Goal: Answer question/provide support

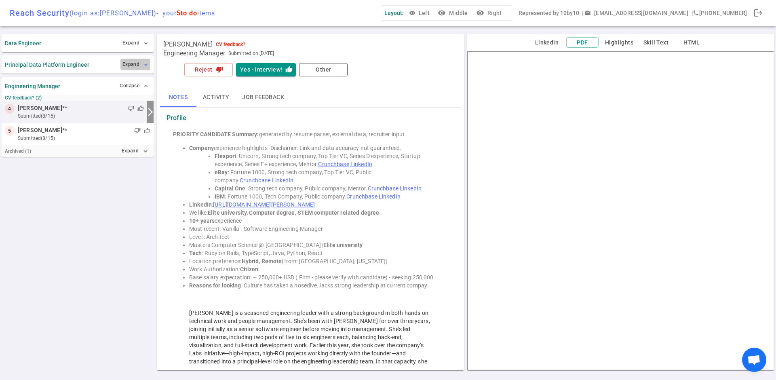
click at [144, 64] on span "expand_more" at bounding box center [146, 64] width 6 height 6
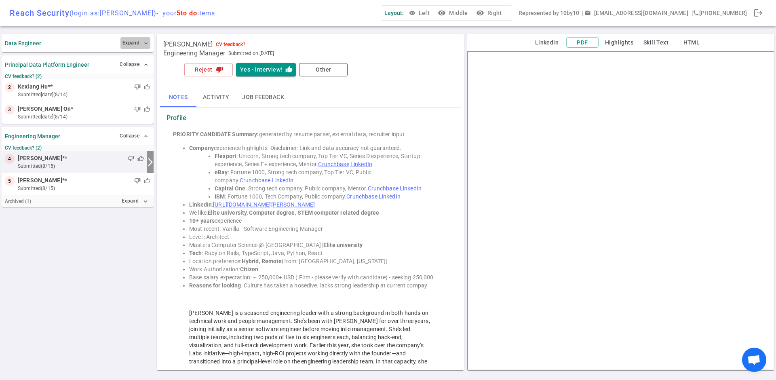
click at [144, 46] on span "expand_more" at bounding box center [146, 43] width 6 height 6
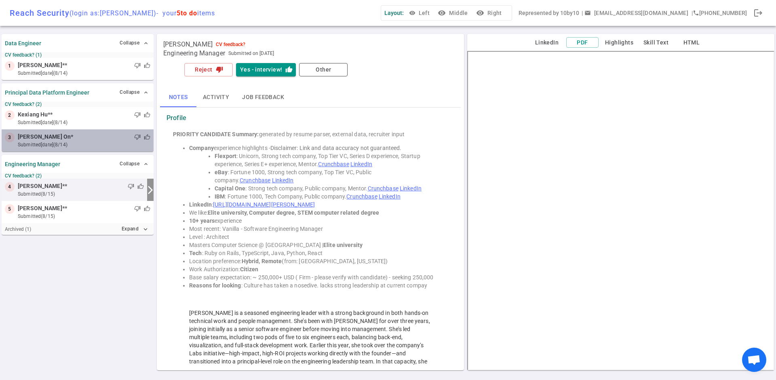
click at [70, 143] on small "submitted [DATE] (8/14)" at bounding box center [84, 144] width 133 height 7
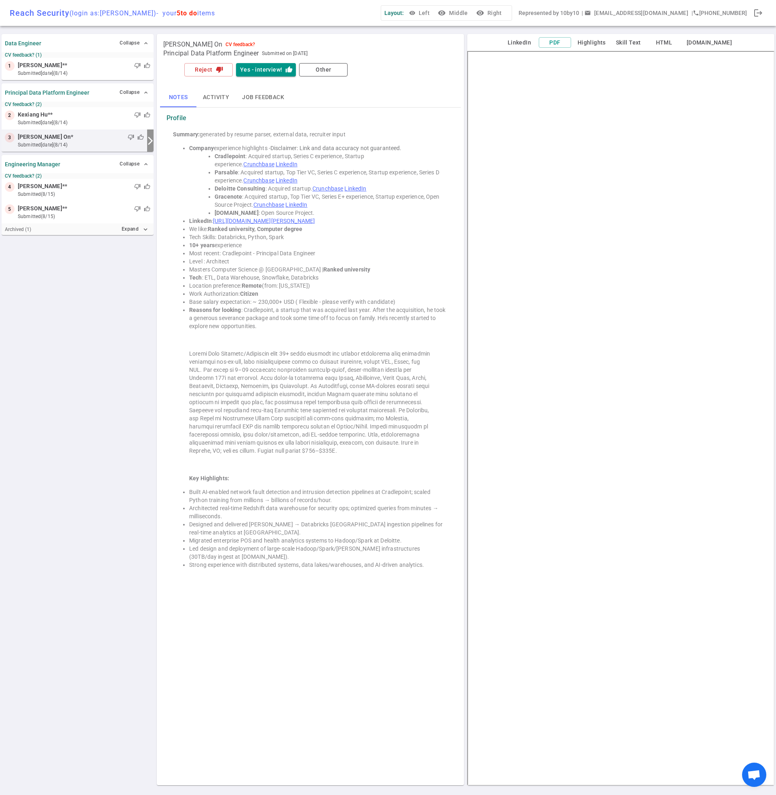
click at [255, 94] on button "Job feedback" at bounding box center [263, 97] width 55 height 19
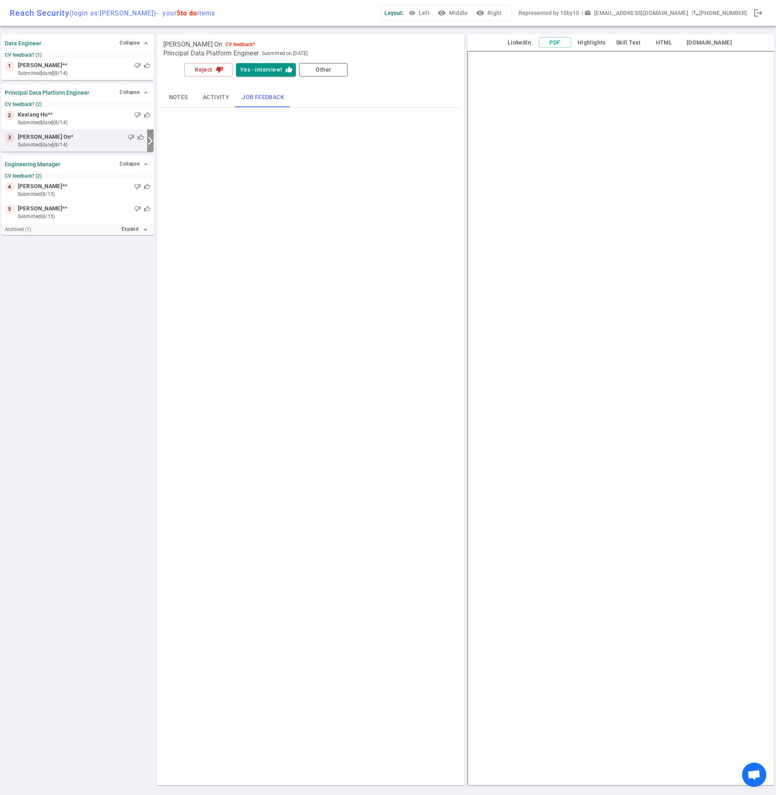
click at [212, 93] on button "Activity" at bounding box center [216, 97] width 39 height 19
click at [177, 94] on button "Notes" at bounding box center [178, 97] width 36 height 19
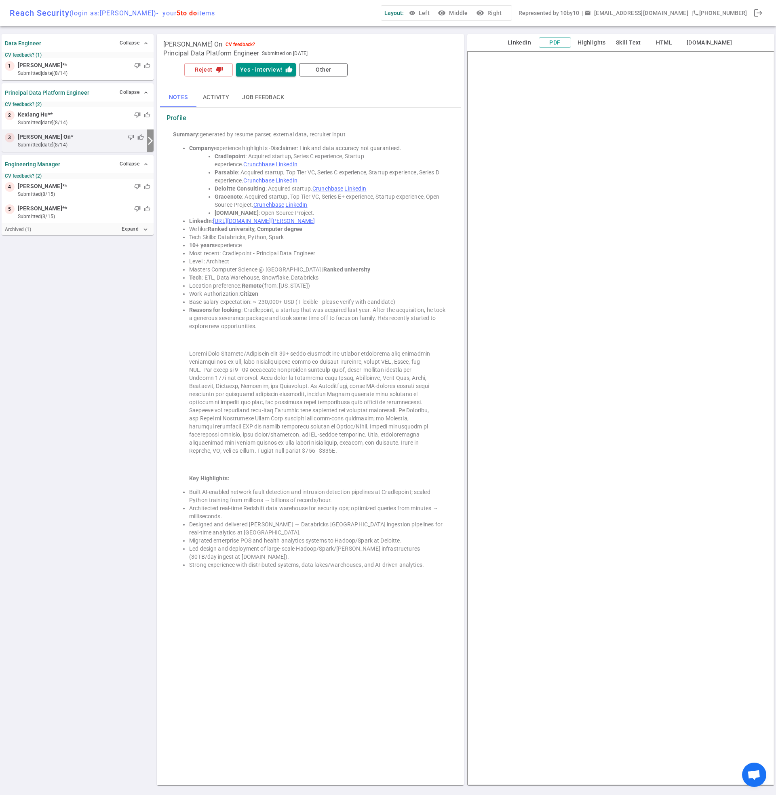
click at [313, 287] on li "Location preference: Remote (from: [US_STATE])" at bounding box center [318, 285] width 259 height 8
click at [76, 119] on small "submitted [DATE] (8/14)" at bounding box center [84, 122] width 133 height 7
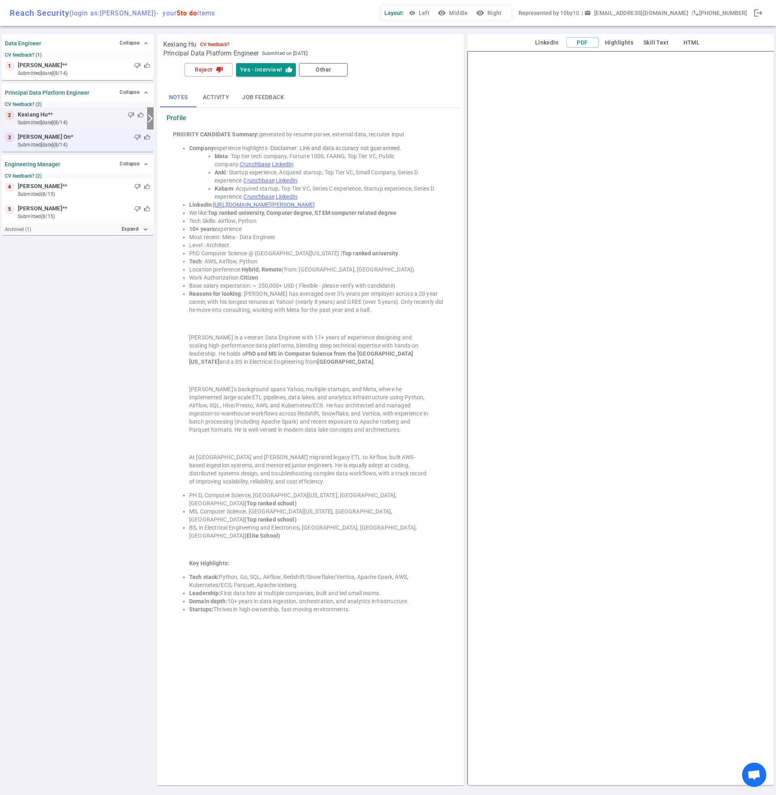
click at [85, 145] on small "submitted [DATE] (8/14)" at bounding box center [84, 144] width 133 height 7
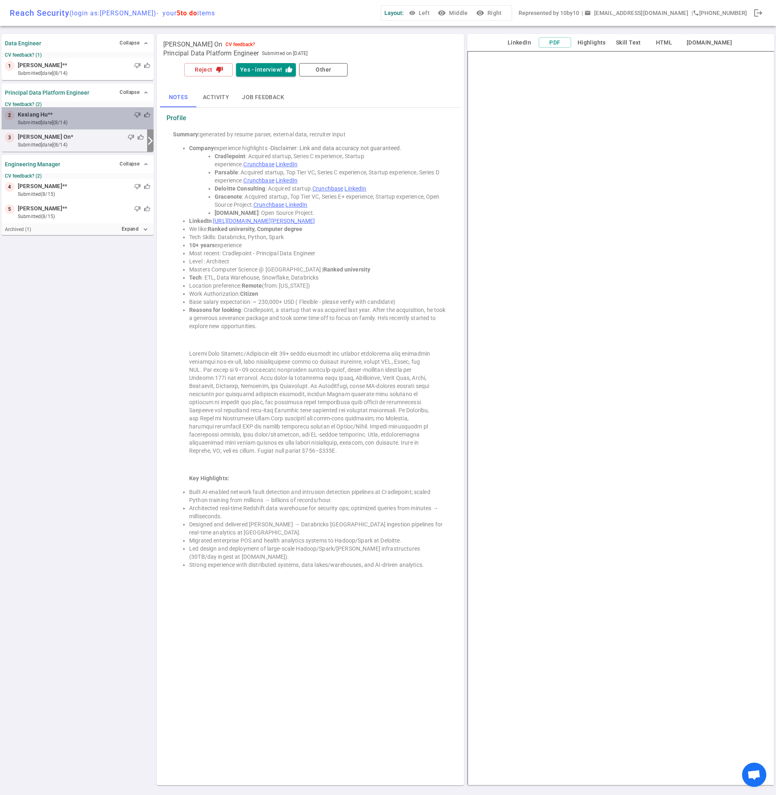
click at [88, 120] on small "submitted [DATE] (8/14)" at bounding box center [84, 122] width 133 height 7
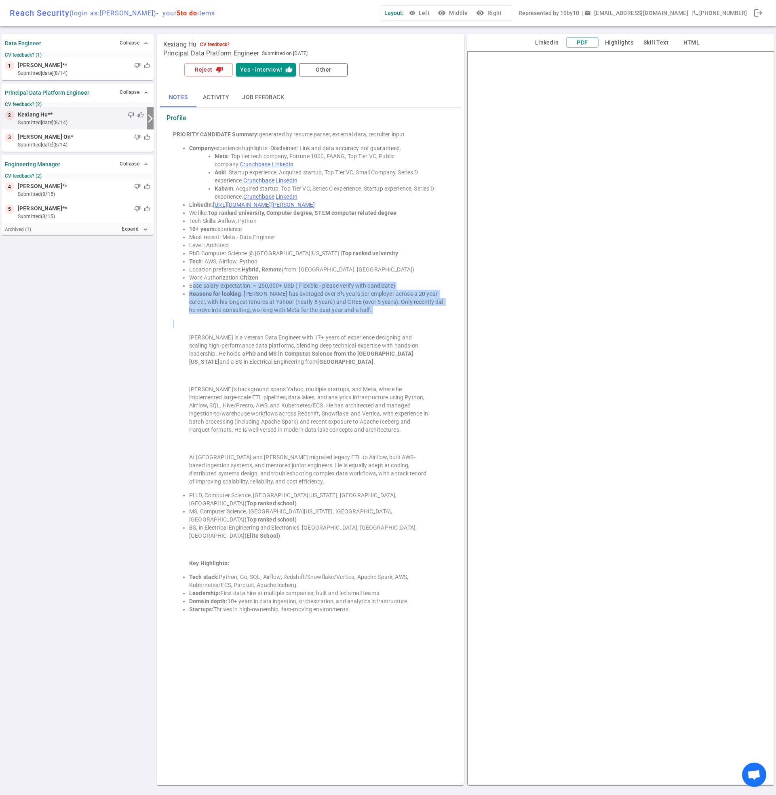
drag, startPoint x: 192, startPoint y: 285, endPoint x: 359, endPoint y: 313, distance: 169.9
click at [359, 313] on div "PRIORITY CANDIDATE Summary: generated by resume parser, external data, recruite…" at bounding box center [311, 374] width 288 height 495
click at [81, 140] on div "thumb_down thumb_up" at bounding box center [111, 137] width 77 height 8
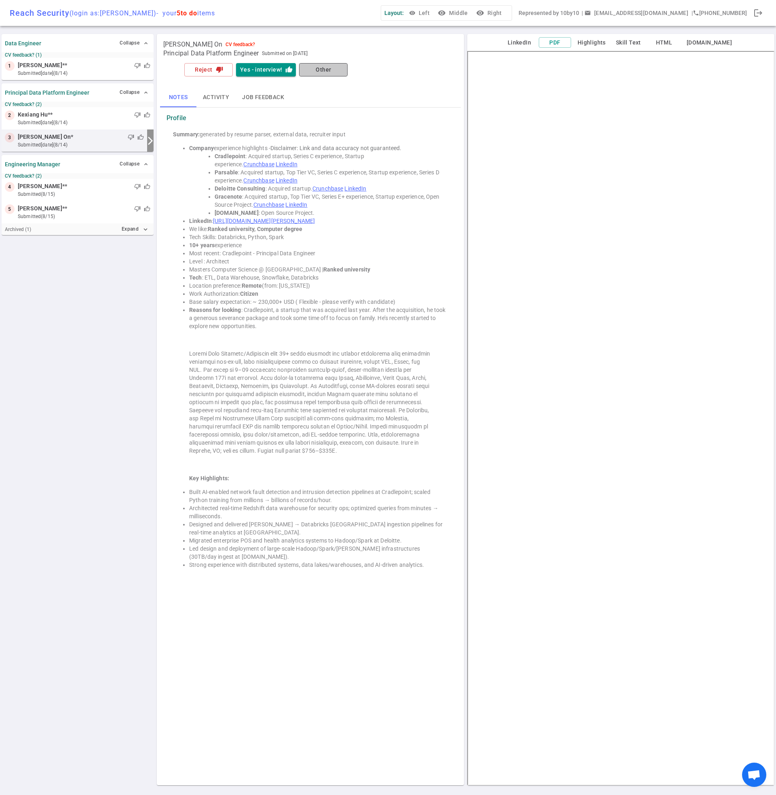
click at [337, 68] on button "Other" at bounding box center [323, 69] width 49 height 13
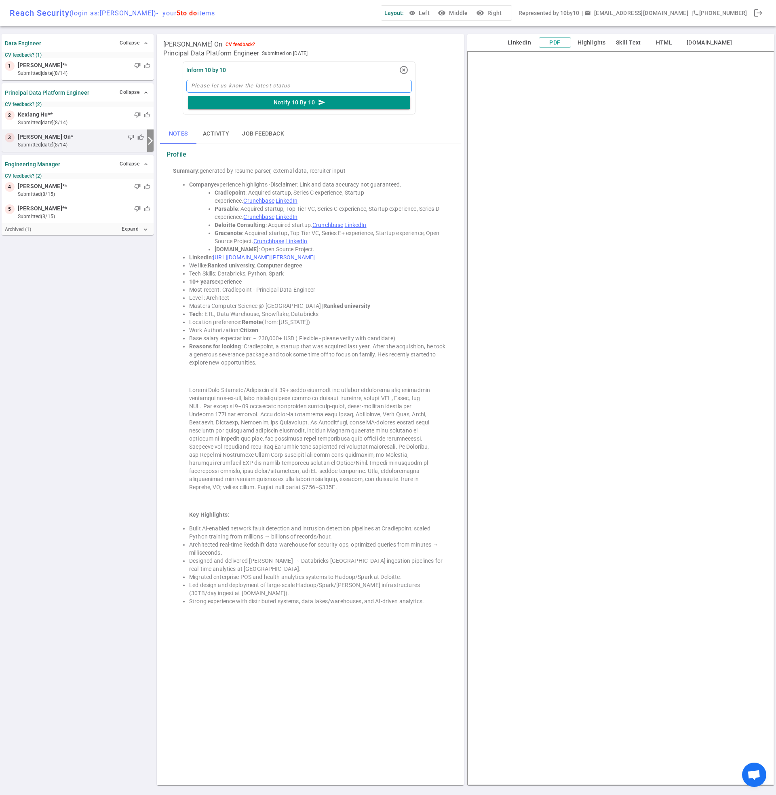
click at [270, 87] on textarea at bounding box center [299, 86] width 226 height 13
click at [410, 70] on button "highlight_off" at bounding box center [404, 70] width 16 height 16
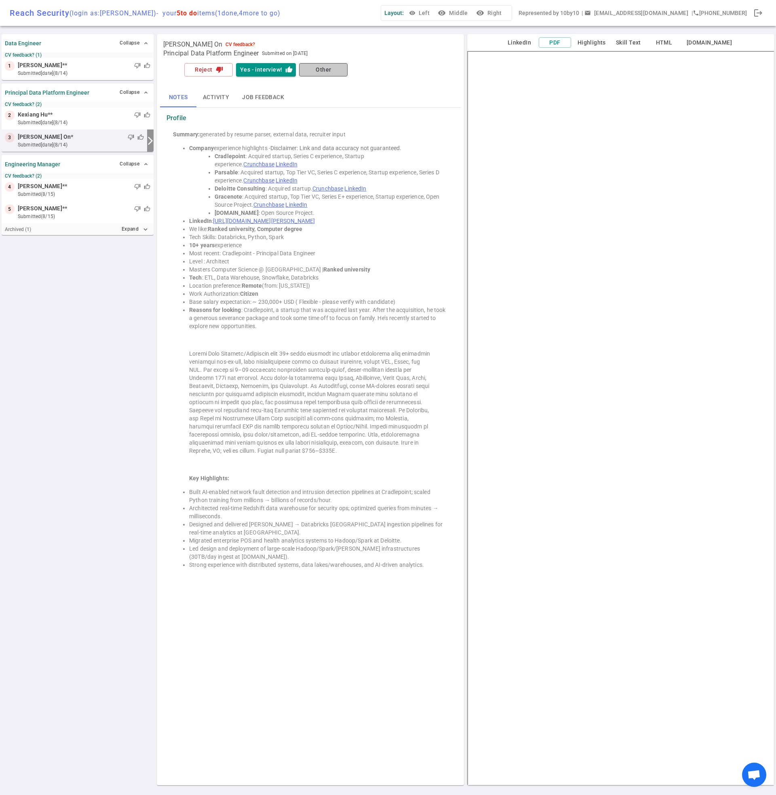
click at [332, 70] on button "Other" at bounding box center [323, 69] width 49 height 13
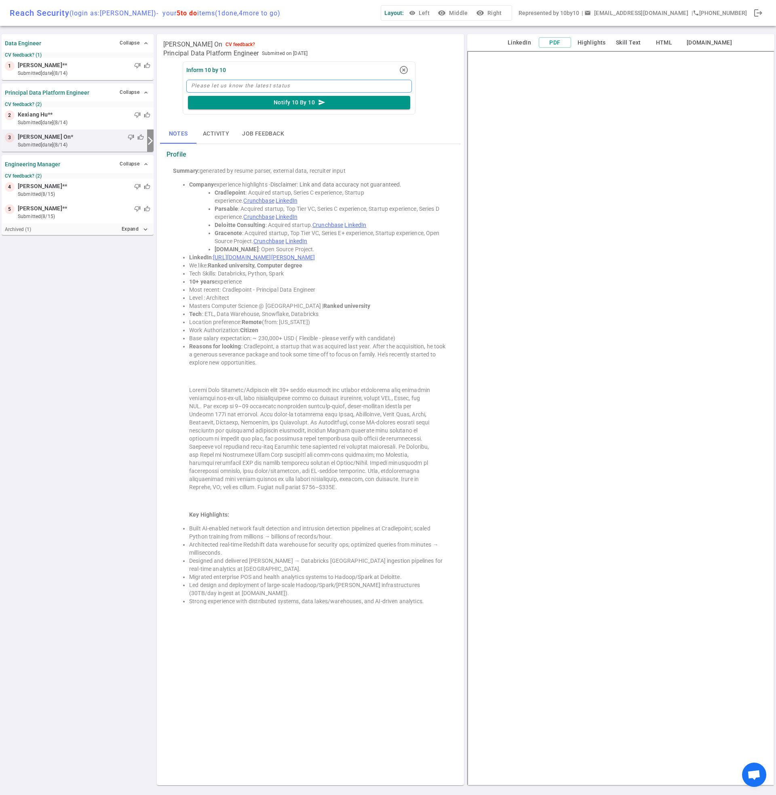
click at [309, 87] on textarea at bounding box center [299, 86] width 226 height 13
type textarea "C"
type textarea "Ca"
type textarea "C"
click at [405, 71] on icon "highlight_off" at bounding box center [404, 70] width 10 height 10
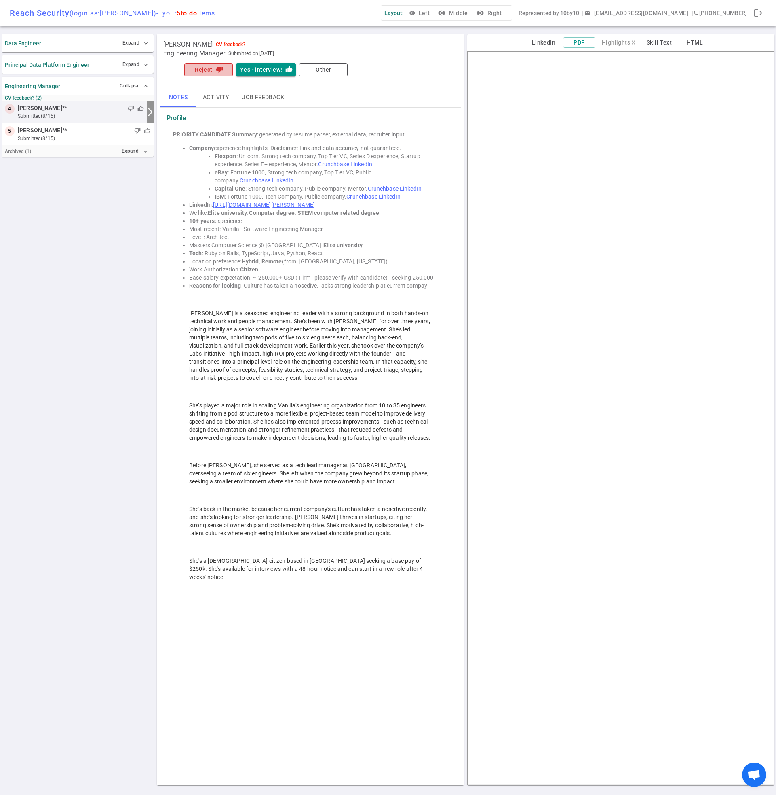
click at [214, 73] on button "Reject thumb_down" at bounding box center [208, 69] width 49 height 13
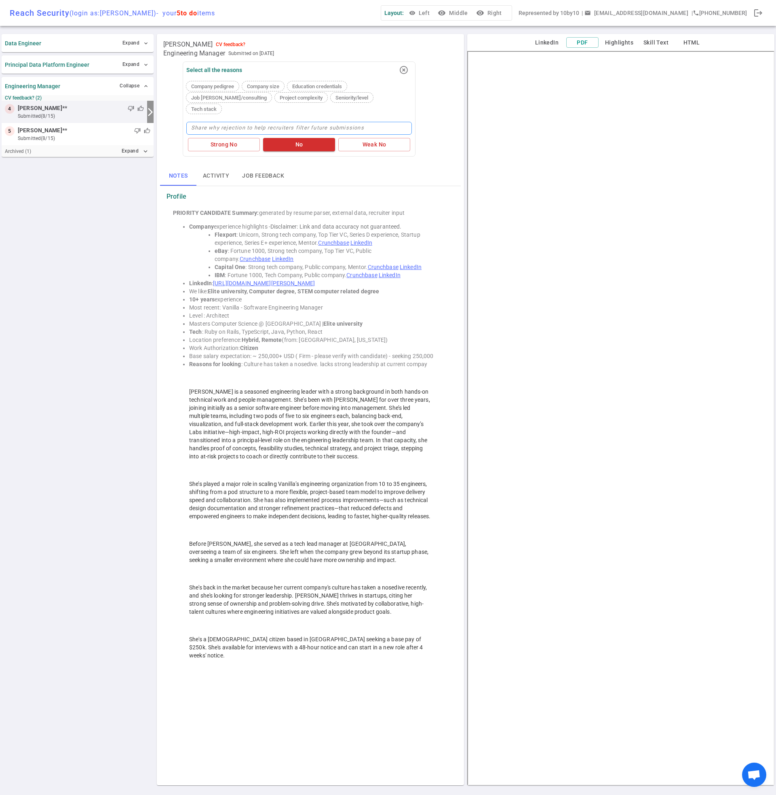
click at [258, 122] on textarea at bounding box center [299, 128] width 226 height 13
type textarea "A"
type textarea "A L"
type textarea "A Lo"
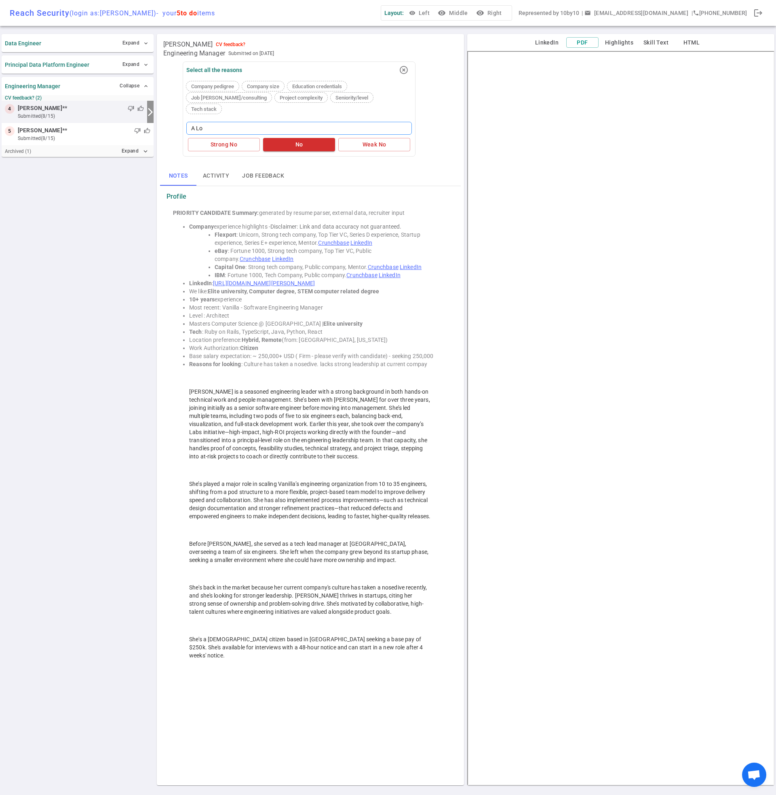
type textarea "A Lot"
type textarea "A Lot f"
type textarea "A Lot fo"
type textarea "A Lot f"
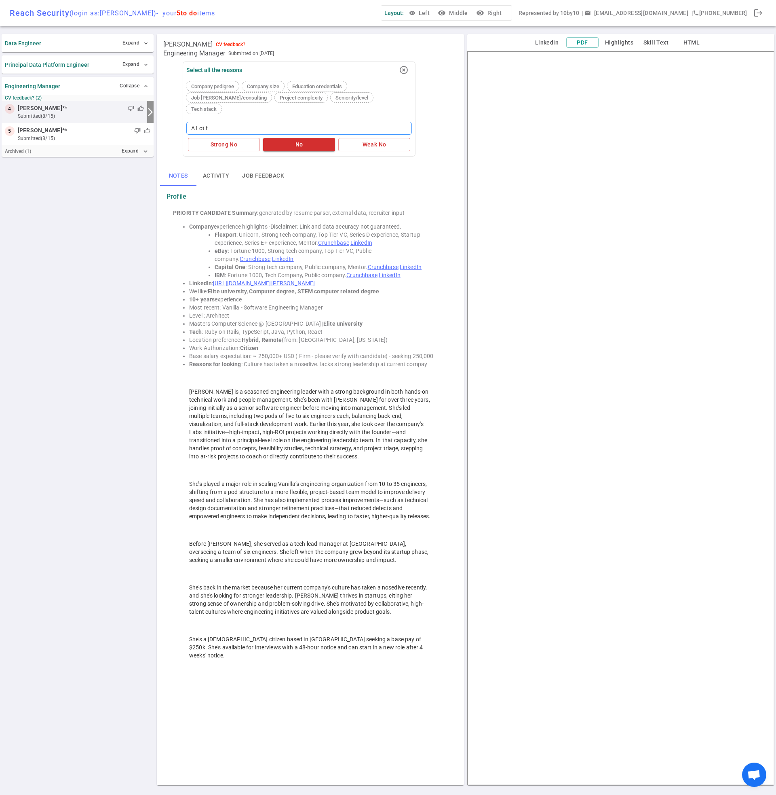
type textarea "A Lot"
type textarea "A Lo"
type textarea "A L"
type textarea "A"
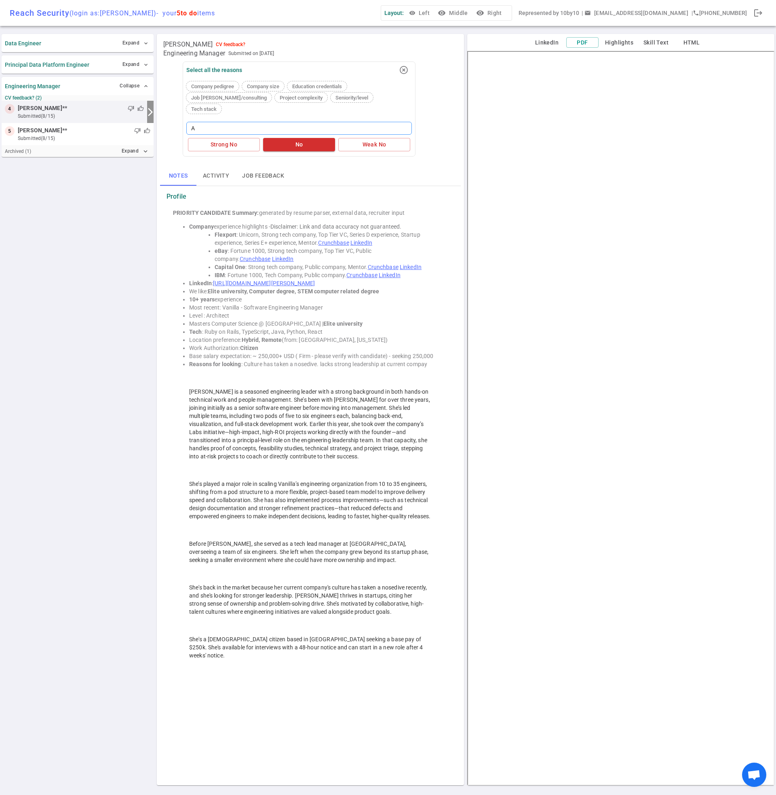
type textarea "A l"
type textarea "A lo"
type textarea "A lot"
type textarea "A lot o"
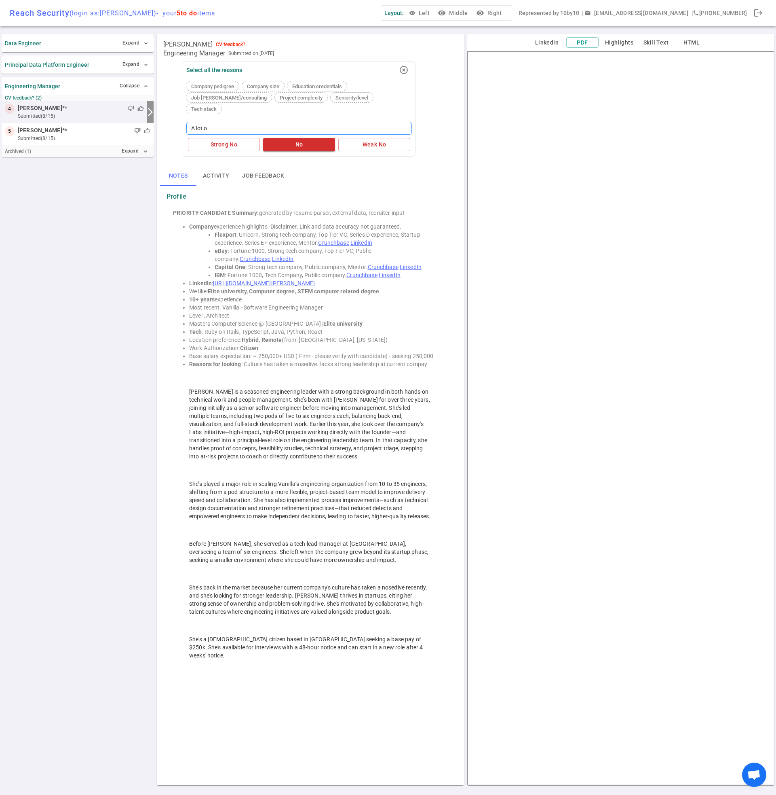
type textarea "A lot of"
type textarea "A lot of j"
type textarea "A lot of jo"
type textarea "A lot of job"
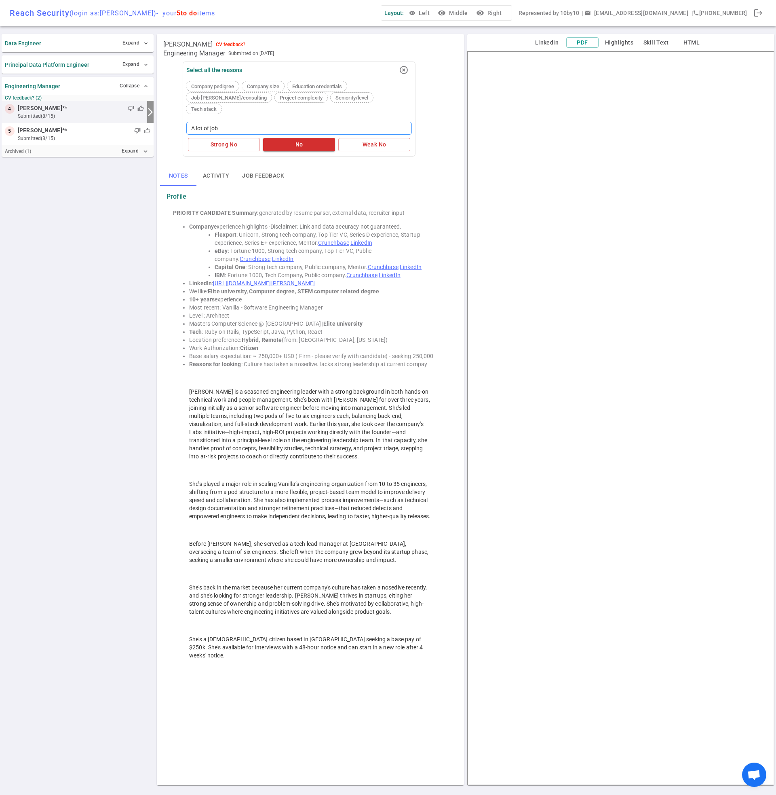
type textarea "A lot of job"
type textarea "A lot of job h"
type textarea "A lot of job ho"
type textarea "A lot of job hop"
type textarea "A lot of job hopp"
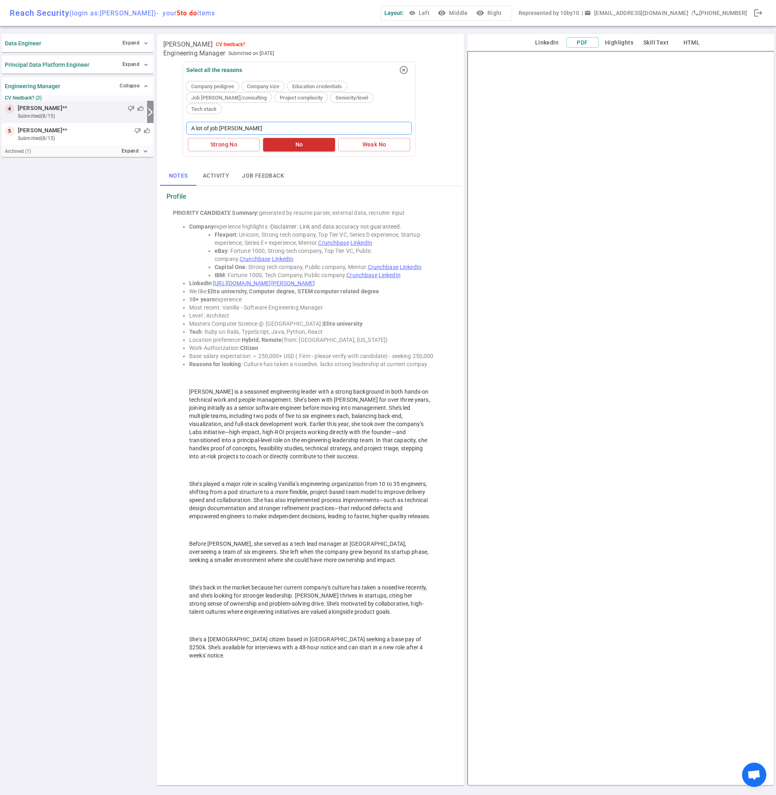
type textarea "A lot of job hoppi"
type textarea "A lot of job hopping"
type textarea "A lot of job hopping s"
type textarea "A lot of job hopping sp"
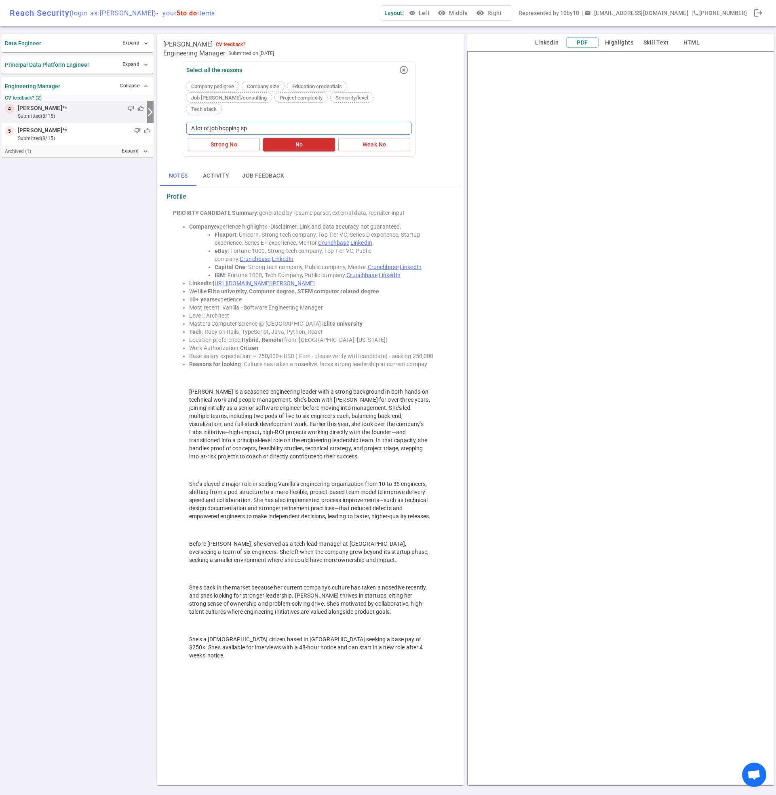
type textarea "A lot of job hopping spe"
type textarea "A lot of job hopping spend"
type textarea "A lot of job hopping spendi"
type textarea "A lot of job hopping spendin"
type textarea "A lot of job hopping spending"
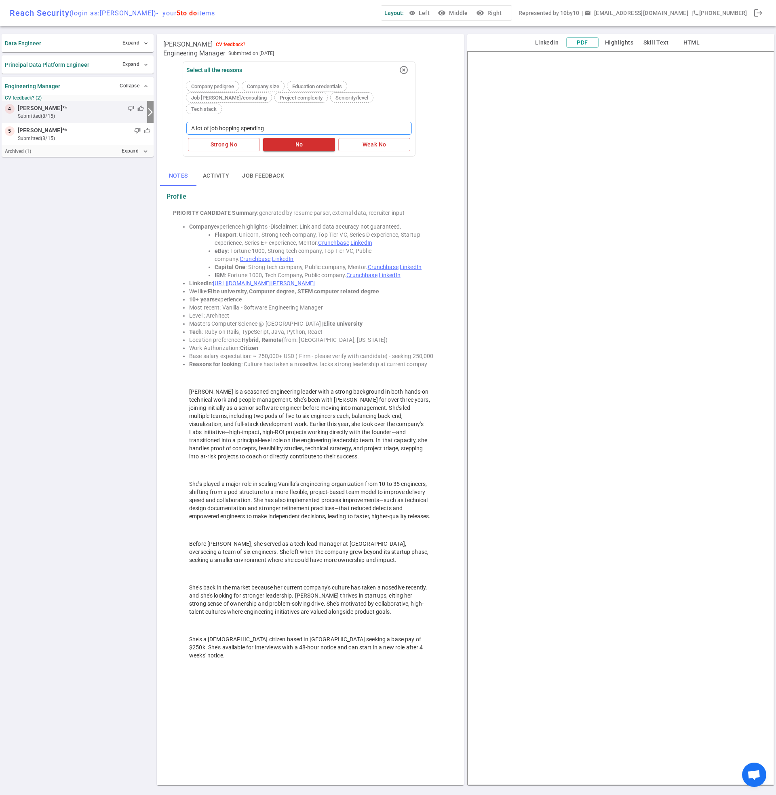
type textarea "A lot of job hopping spending"
type textarea "A lot of job hopping spending <"
type textarea "A lot of job hopping spending"
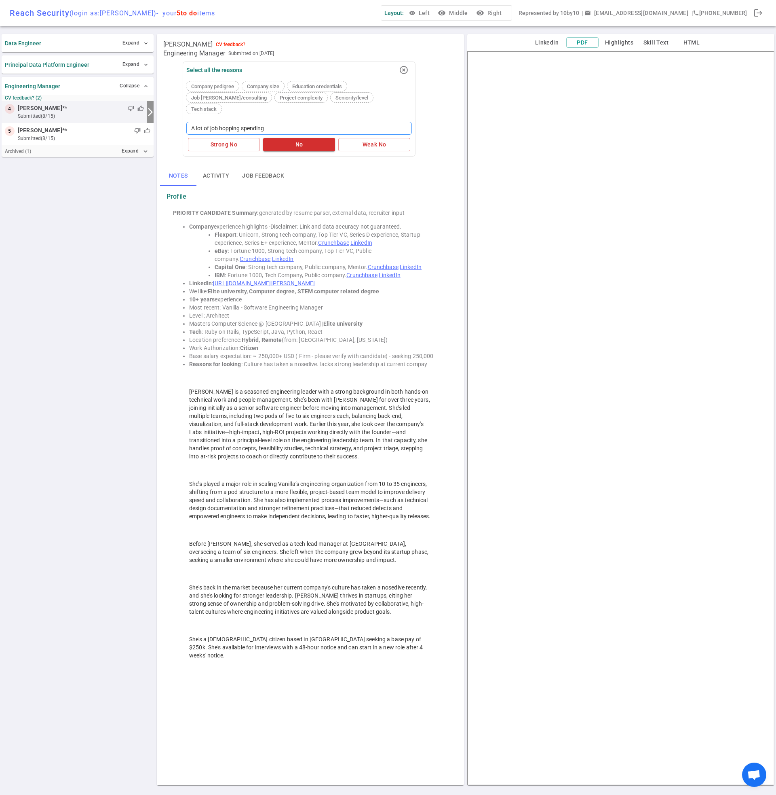
type textarea "A lot of job hopping spending l"
type textarea "A lot of job hopping spending le"
type textarea "A lot of job hopping spending les"
type textarea "A lot of job hopping spending less"
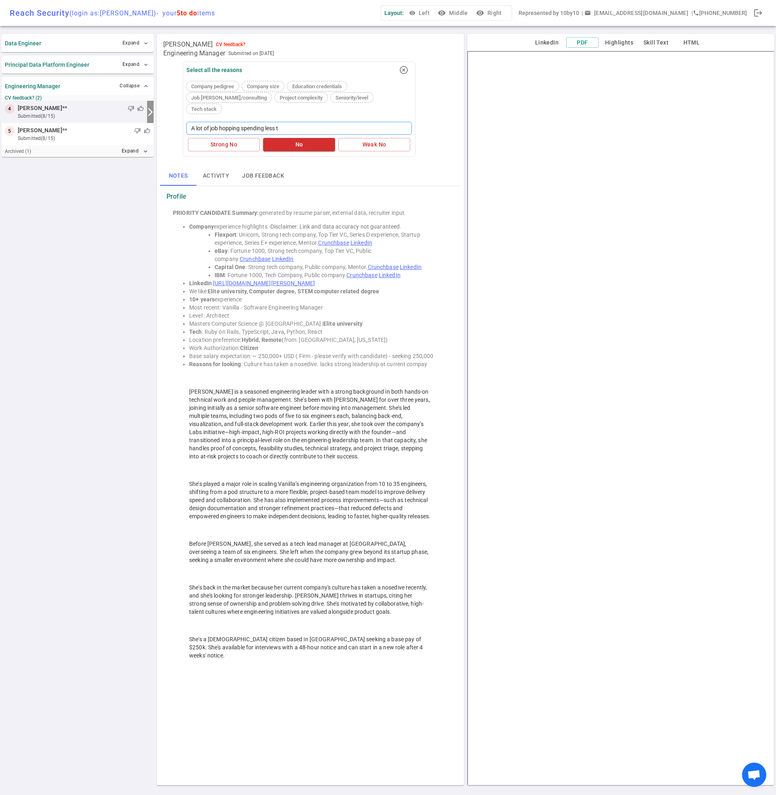
type textarea "A lot of job hopping spending less th"
type textarea "A lot of job hopping spending less tha"
type textarea "A lot of job hopping spending less than"
type textarea "A lot of job hopping spending less than 1"
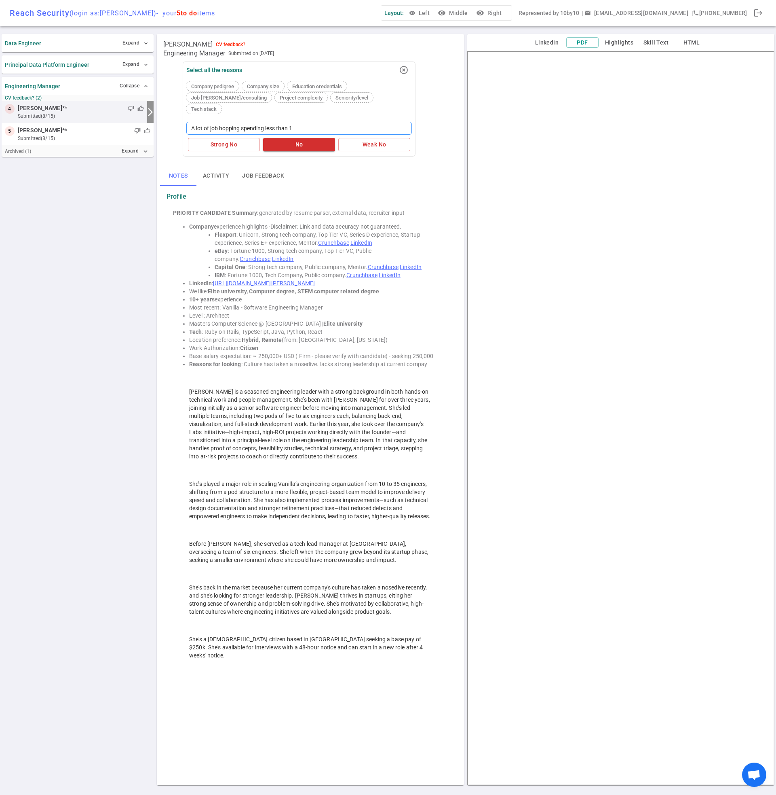
type textarea "A lot of job hopping spending less than 1"
type textarea "A lot of job hopping spending less than 1 y"
type textarea "A lot of job hopping spending less than 1 ye"
type textarea "A lot of job hopping spending less than 1 yea"
type textarea "A lot of job hopping spending less than 1 year"
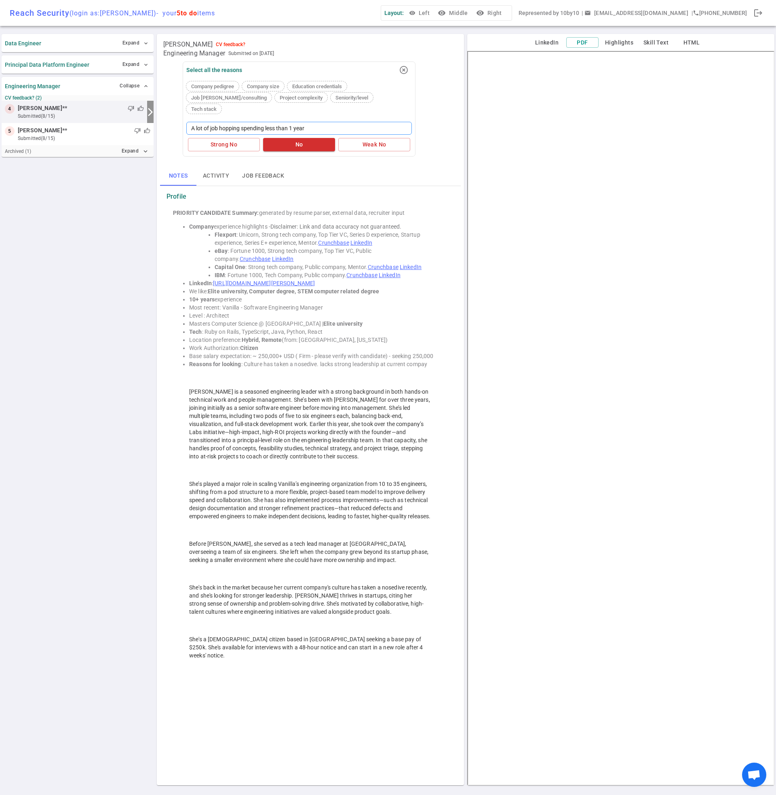
type textarea "A lot of job hopping spending less than 1 year"
type textarea "A lot of job hopping spending less than 1 year i"
type textarea "A lot of job hopping spending less than 1 year in"
type textarea "A lot of job hopping spending less than 1 year in a"
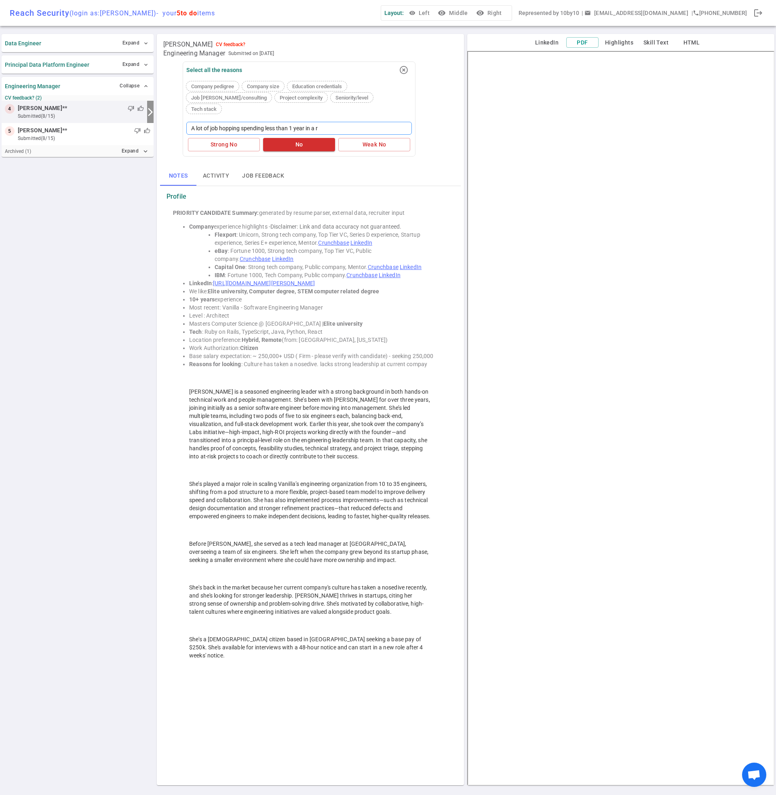
type textarea "A lot of job hopping spending less than 1 year in a ro"
type textarea "A lot of job hopping spending less than 1 year in a rol"
type textarea "A lot of job hopping spending less than 1 year in a role"
type textarea "A lot of job hopping spending less than 1 year in a rol"
type textarea "A lot of job hopping spending less than 1 year in a ro"
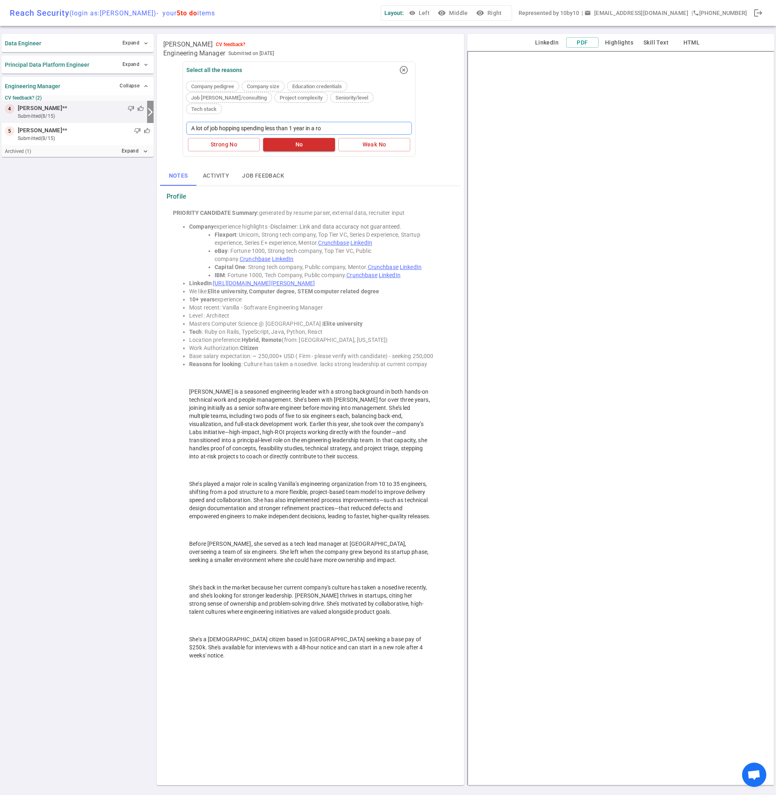
type textarea "A lot of job hopping spending less than 1 year in a r"
type textarea "A lot of job hopping spending less than 1 year in a"
type textarea "A lot of job hopping spending less than 1 year in"
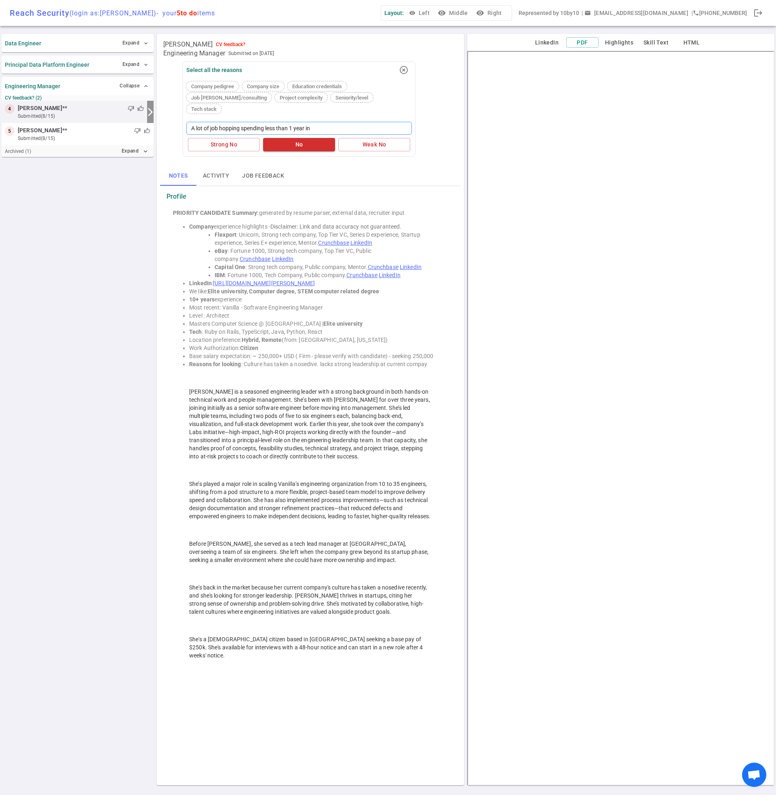
type textarea "A lot of job hopping spending less than 1 year i"
type textarea "A lot of job hopping spending less than 1 year"
type textarea "A lot of job hopping spending less than 1 yea"
type textarea "A lot of job hopping spending less than 1 ye"
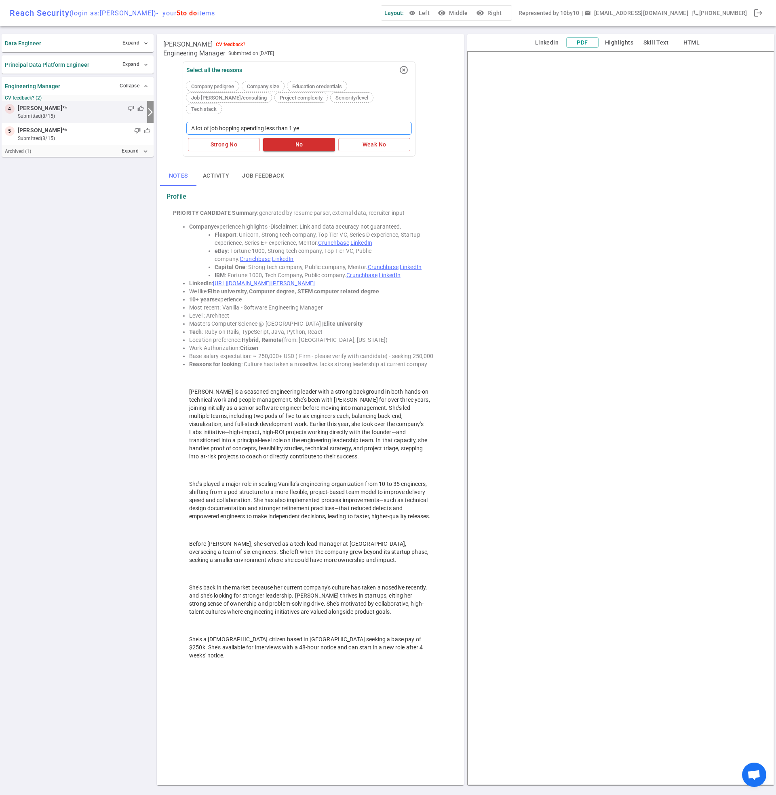
type textarea "A lot of job hopping spending less than 1 y"
type textarea "A lot of job hopping spending less than 1"
type textarea "A lot of job hopping spending less than"
type textarea "A lot of job hopping spending less than 2"
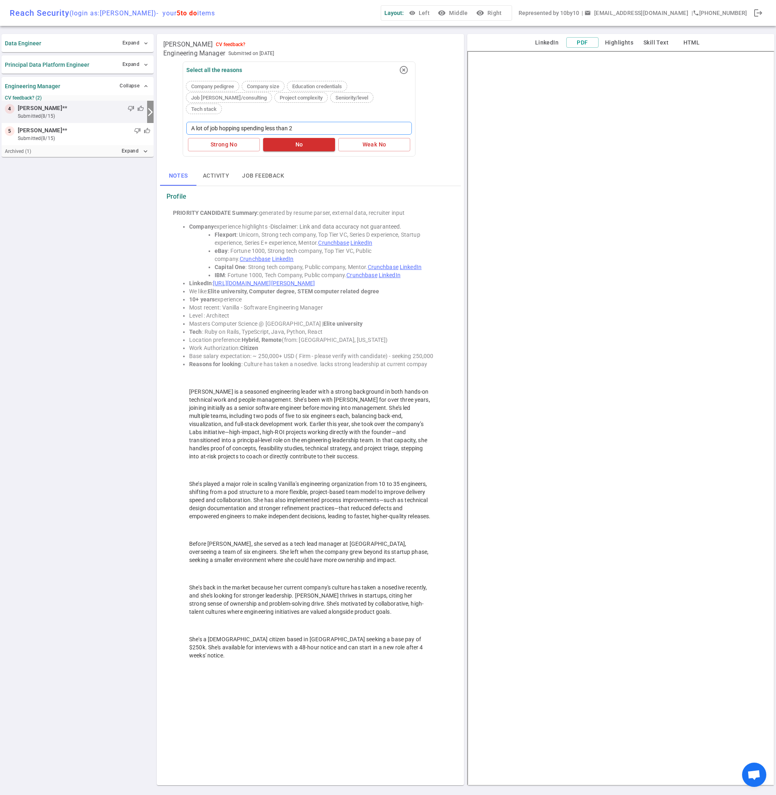
type textarea "A lot of job hopping spending less than 2"
type textarea "A lot of job hopping spending less than 2 y"
type textarea "A lot of job hopping spending less than 2 ye"
type textarea "A lot of job hopping spending less than 2 yea"
type textarea "A lot of job hopping spending less than 2 year"
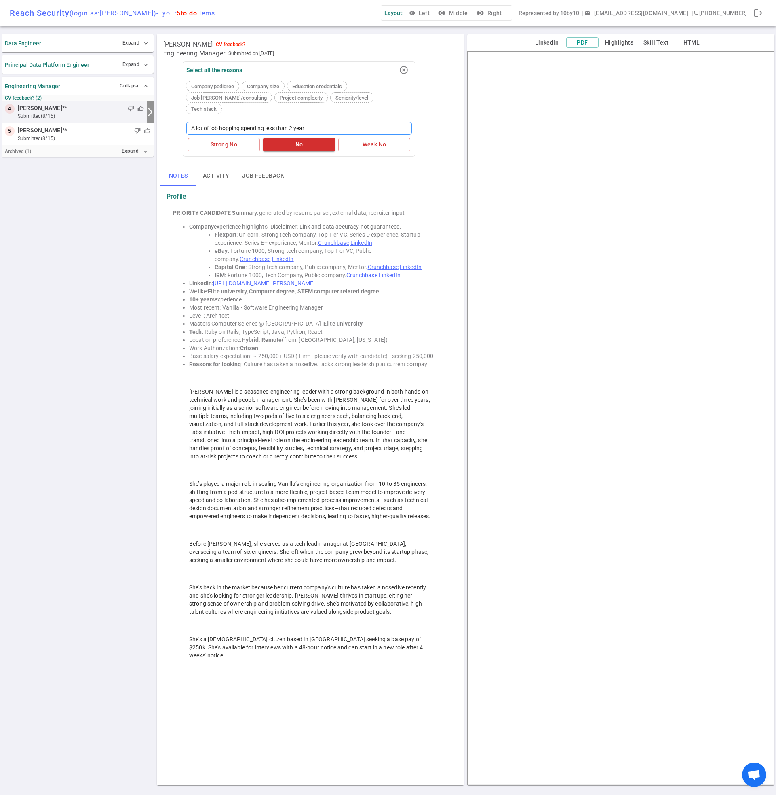
type textarea "A lot of job hopping spending less than 2 years"
type textarea "A lot of job hopping spending less than 2 years i"
type textarea "A lot of job hopping spending less than 2 years in"
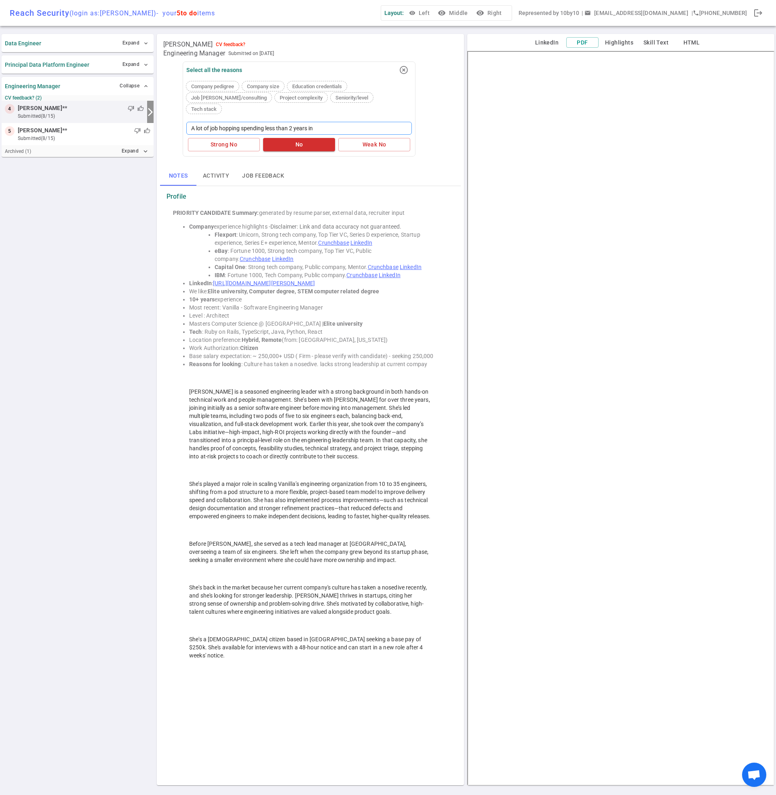
type textarea "A lot of job hopping spending less than 2 years in a"
type textarea "A lot of job hopping spending less than 2 years in a ro"
type textarea "A lot of job hopping spending less than 2 years in a role"
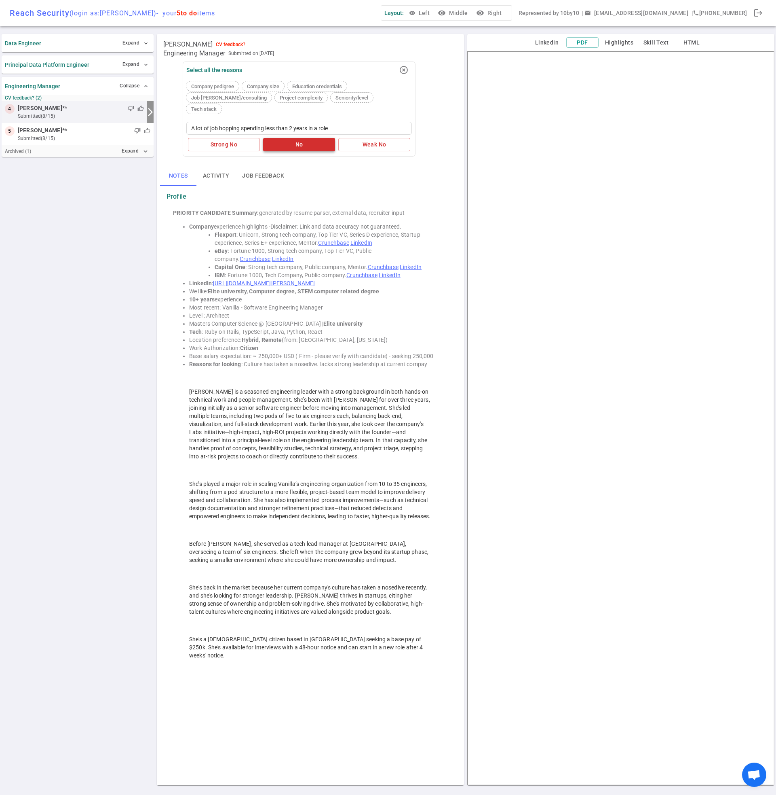
click at [277, 138] on button "No" at bounding box center [299, 144] width 72 height 13
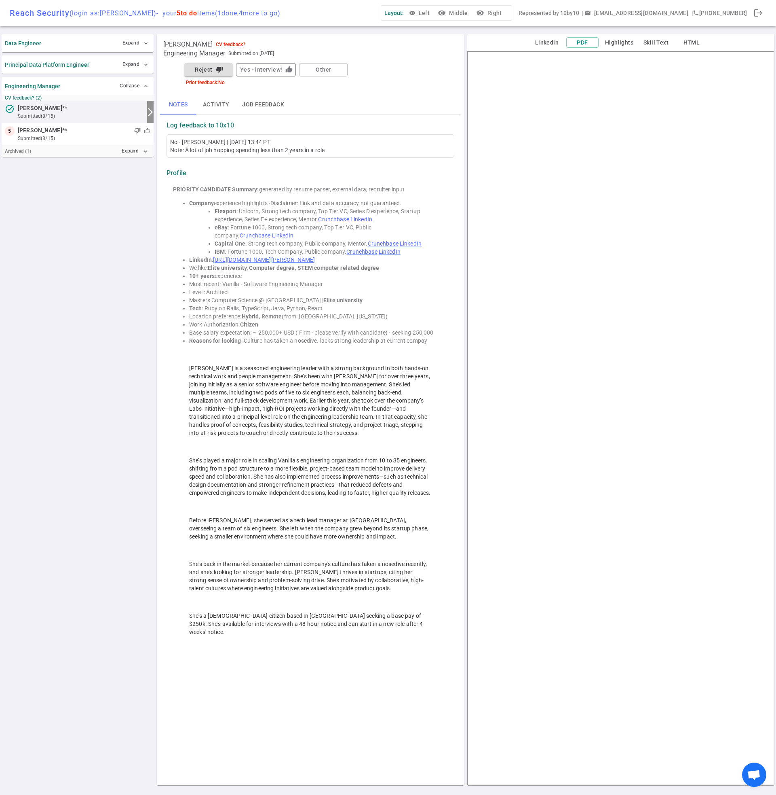
click at [269, 68] on button "Yes - interview! thumb_up" at bounding box center [266, 69] width 60 height 13
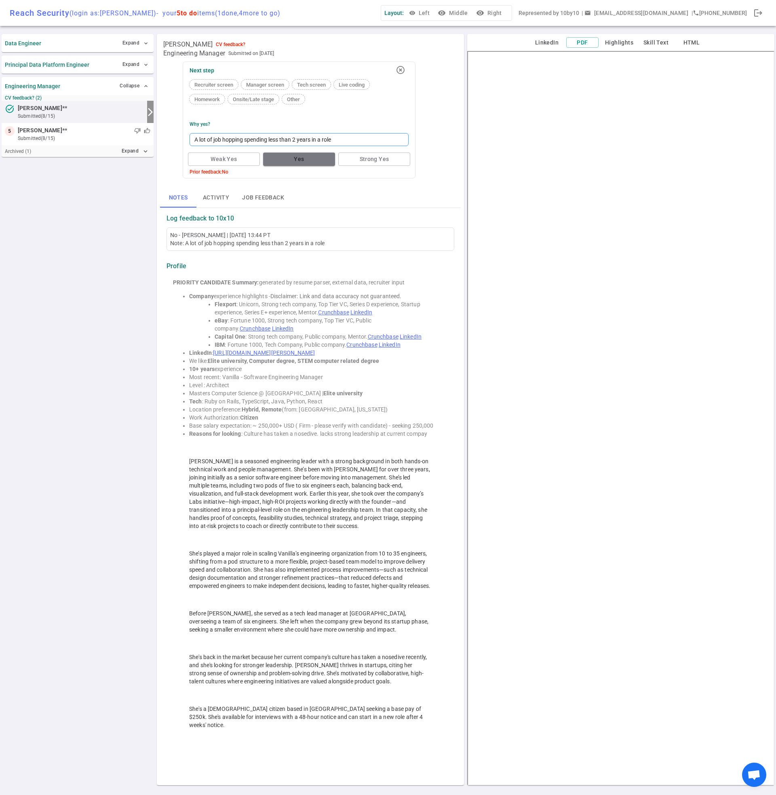
click at [282, 139] on textarea "A lot of job hopping spending less than 2 years in a role" at bounding box center [299, 139] width 219 height 13
click at [253, 137] on textarea at bounding box center [299, 139] width 219 height 13
click at [246, 159] on button "Weak Yes" at bounding box center [224, 158] width 72 height 13
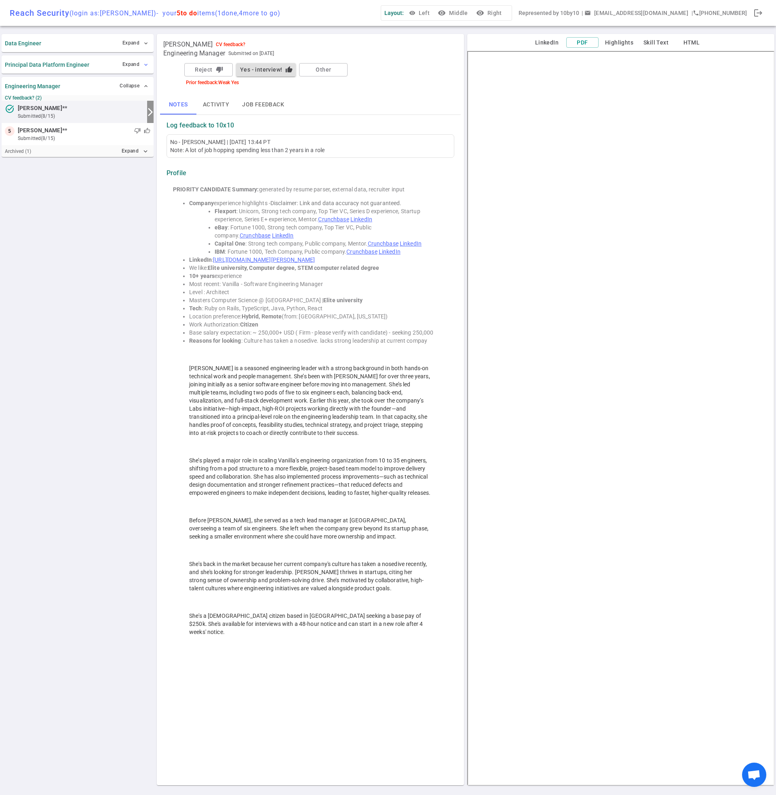
click at [143, 63] on span "expand_more" at bounding box center [146, 64] width 6 height 6
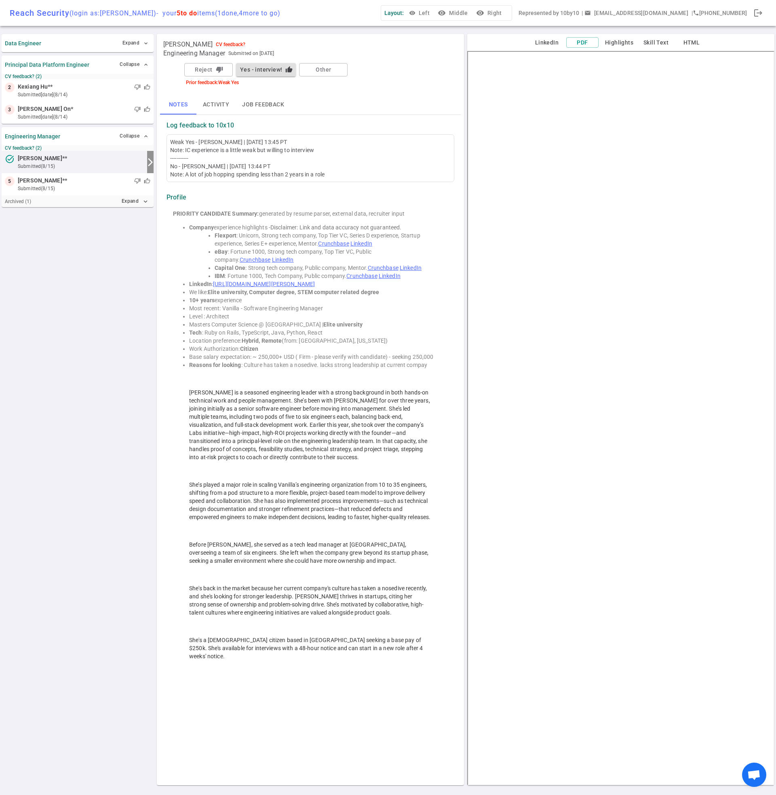
click at [311, 172] on div "Weak Yes - Brian Rackle | 2025/08/15, 13:45 PT Note: IC experience is a little …" at bounding box center [310, 158] width 281 height 40
click at [293, 172] on div "Weak Yes - Brian Rackle | 2025/08/15, 13:45 PT Note: IC experience is a little …" at bounding box center [310, 158] width 281 height 40
click at [279, 172] on div "Weak Yes - Brian Rackle | 2025/08/15, 13:45 PT Note: IC experience is a little …" at bounding box center [310, 158] width 281 height 40
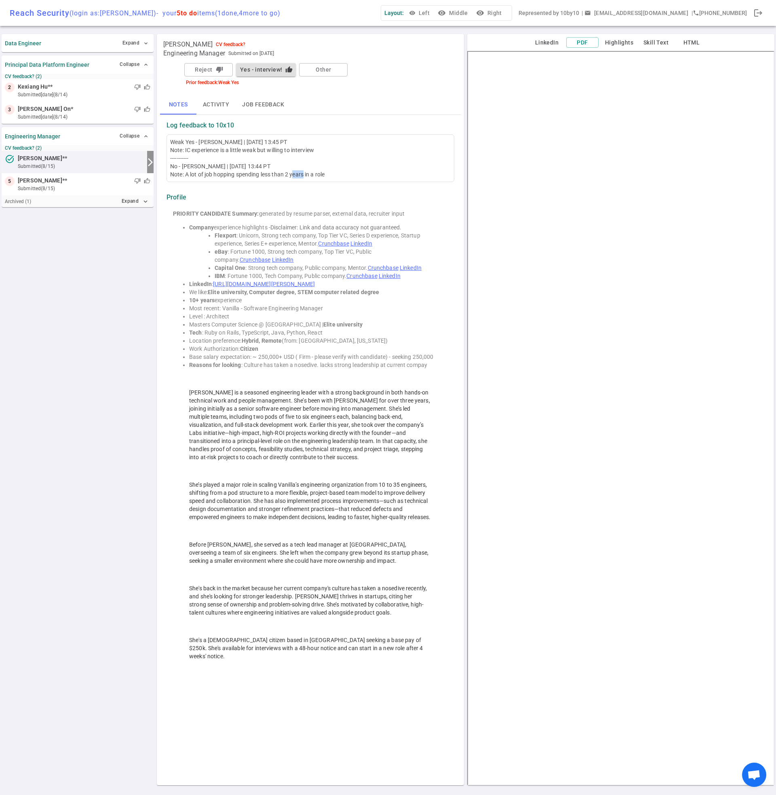
click at [279, 172] on div "Weak Yes - Brian Rackle | 2025/08/15, 13:45 PT Note: IC experience is a little …" at bounding box center [310, 158] width 281 height 40
click at [84, 108] on div "thumb_down thumb_up" at bounding box center [111, 109] width 77 height 8
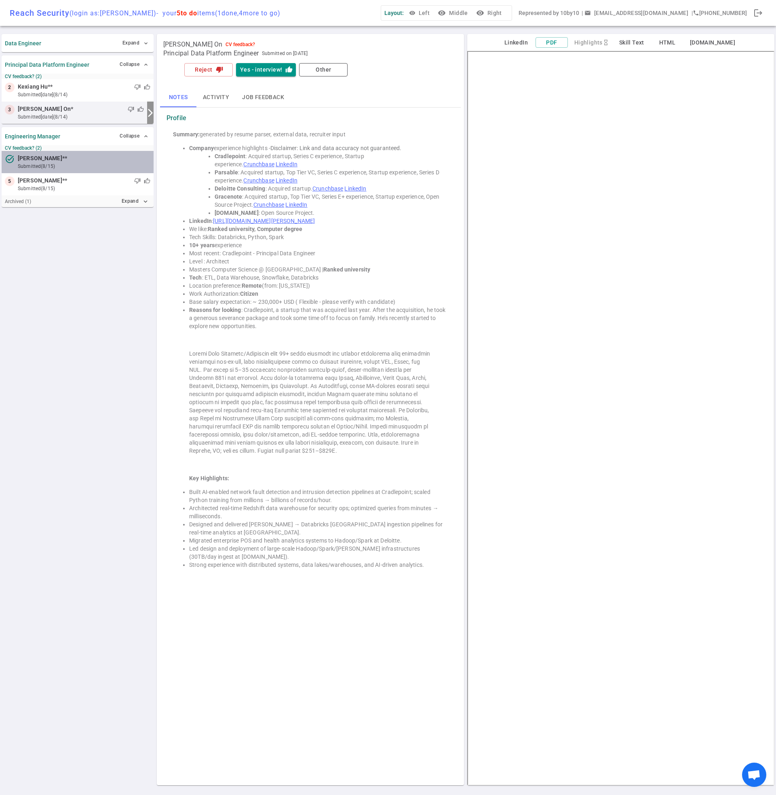
click at [82, 158] on div at bounding box center [108, 158] width 83 height 8
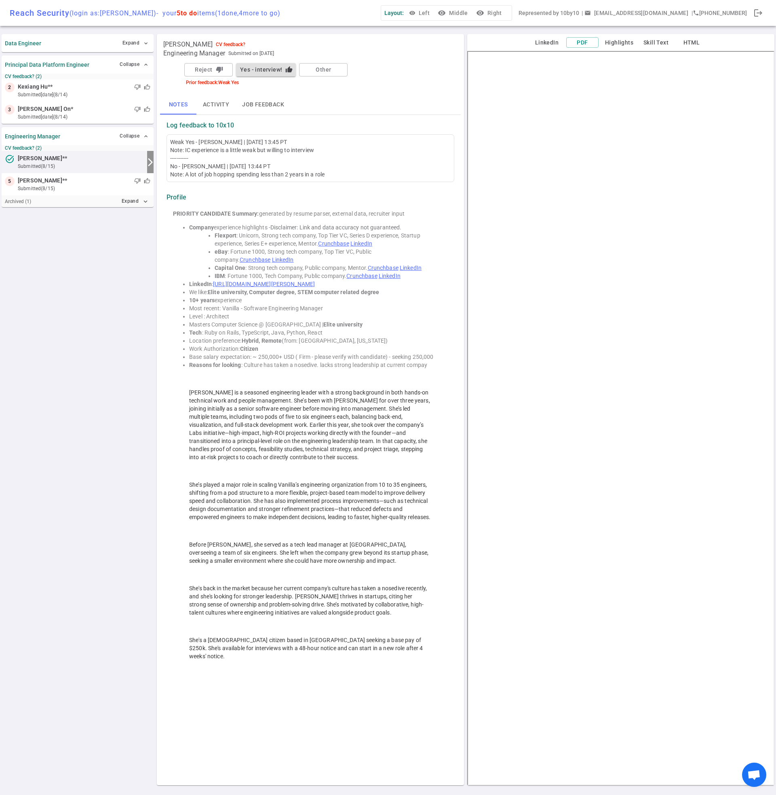
drag, startPoint x: 186, startPoint y: 174, endPoint x: 329, endPoint y: 177, distance: 143.2
click at [329, 177] on div "Weak Yes - Brian Rackle | 2025/08/15, 13:45 PT Note: IC experience is a little …" at bounding box center [310, 158] width 281 height 40
copy div "A lot of job hopping spending less than 2 years in a role"
click at [73, 112] on div "thumb_down thumb_up" at bounding box center [111, 109] width 77 height 8
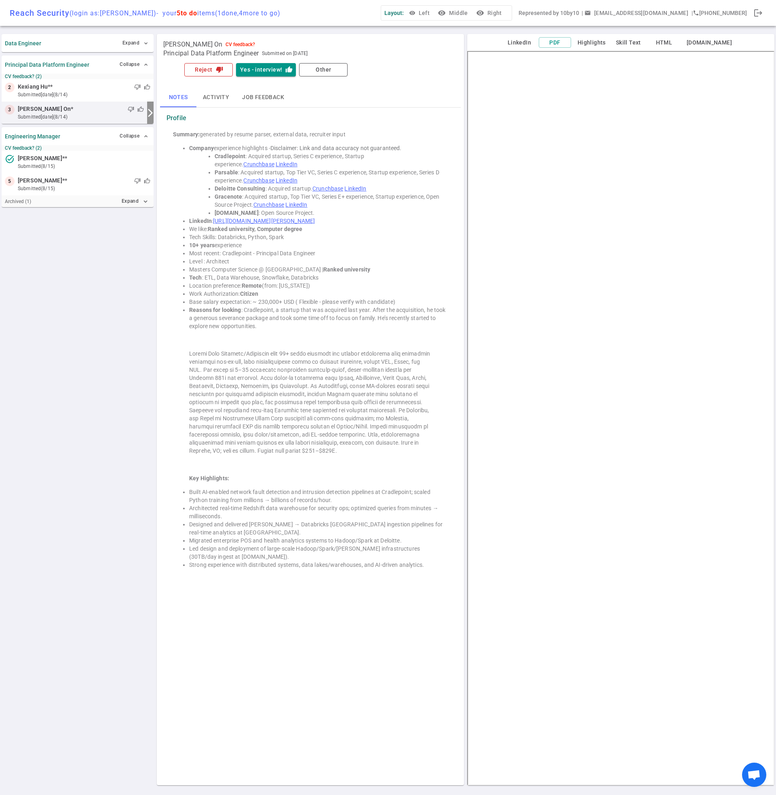
click at [220, 71] on icon "thumb_down" at bounding box center [219, 69] width 7 height 7
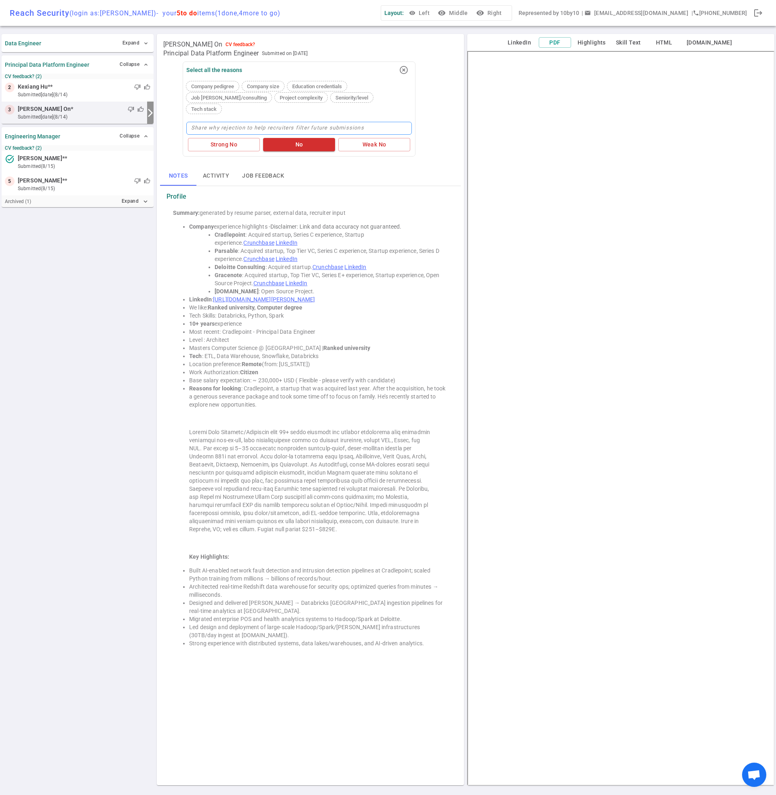
click at [269, 122] on textarea at bounding box center [299, 128] width 226 height 13
click at [300, 138] on button "No" at bounding box center [299, 144] width 72 height 13
click at [58, 89] on div "thumb_down thumb_up" at bounding box center [101, 87] width 97 height 8
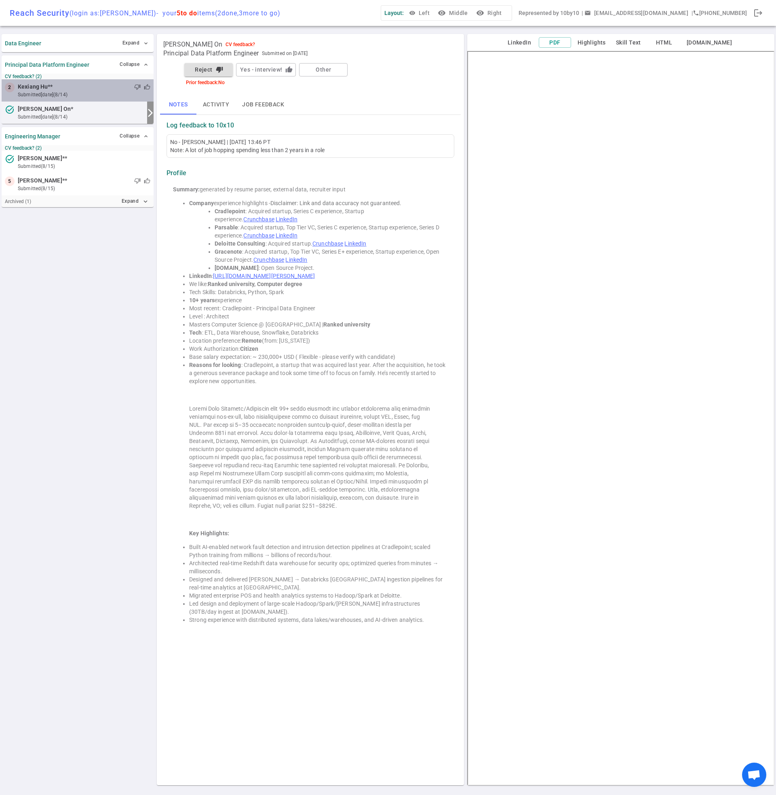
click at [55, 89] on div "thumb_down thumb_up" at bounding box center [101, 87] width 97 height 8
